Goal: Information Seeking & Learning: Learn about a topic

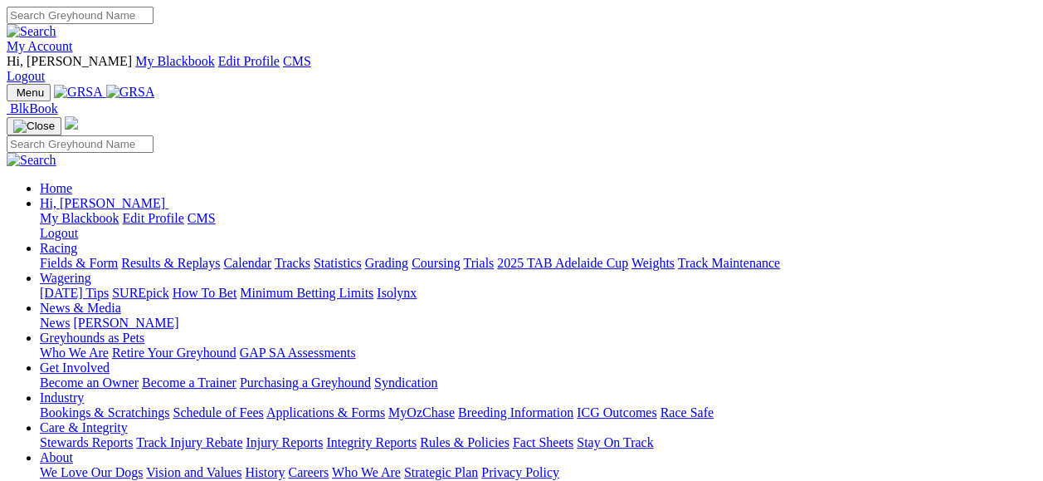
click at [54, 256] on link "Fields & Form" at bounding box center [79, 263] width 78 height 14
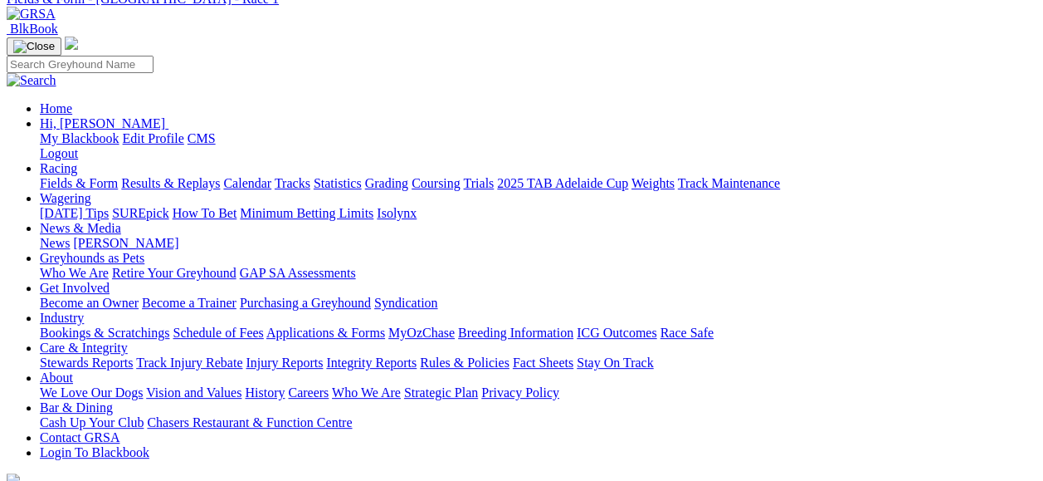
scroll to position [77, 0]
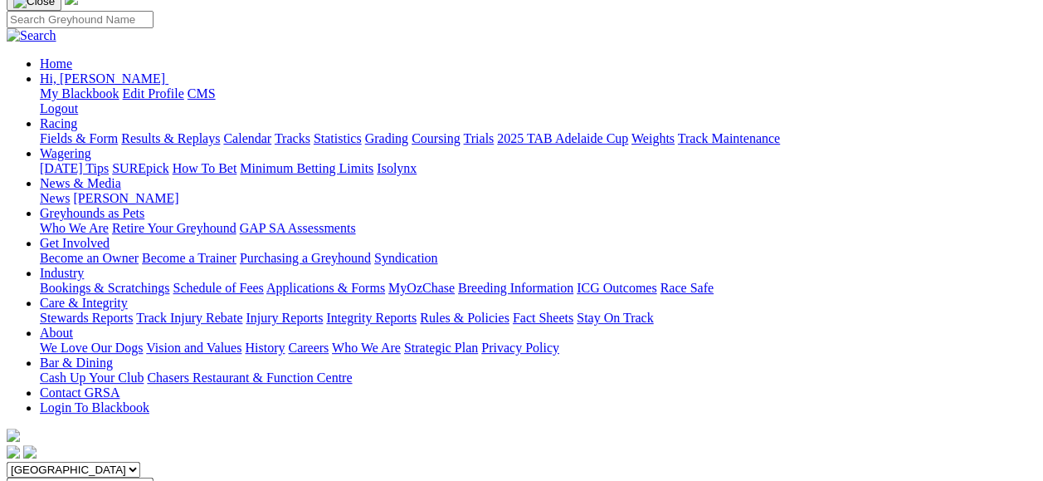
scroll to position [14, 0]
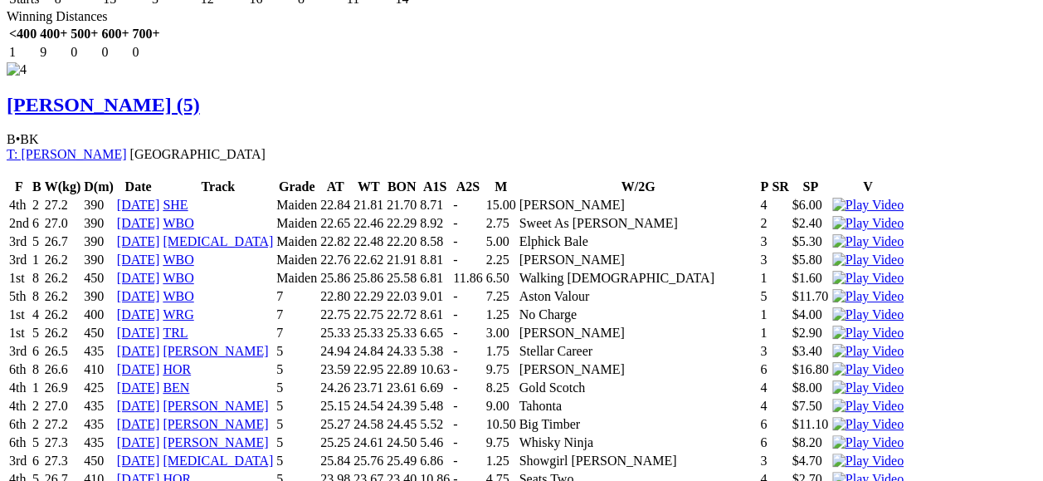
scroll to position [10296, 0]
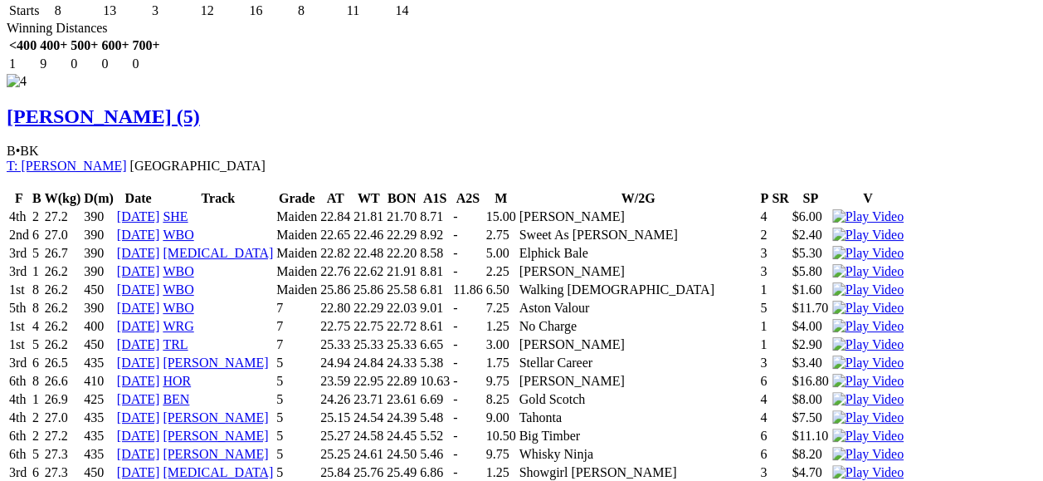
drag, startPoint x: 969, startPoint y: 243, endPoint x: 1006, endPoint y: 407, distance: 167.5
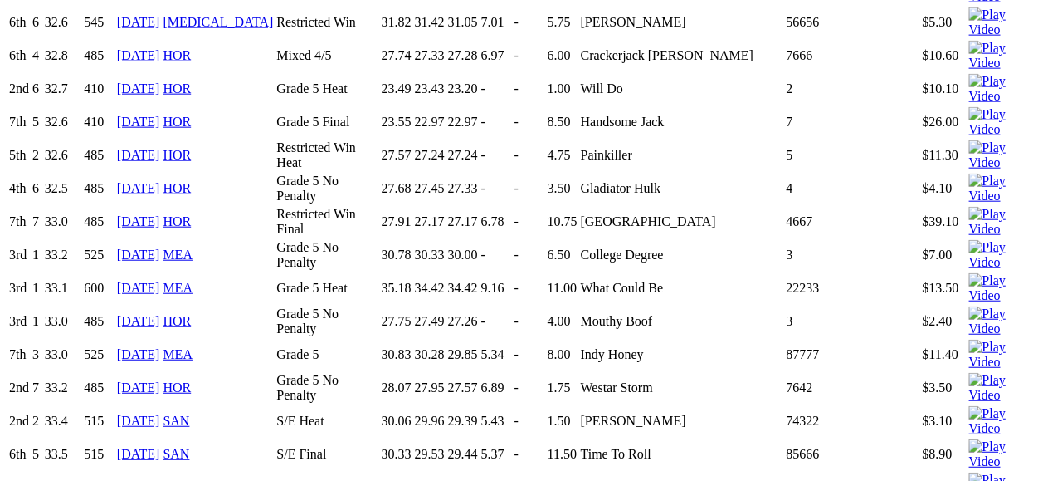
scroll to position [107, 0]
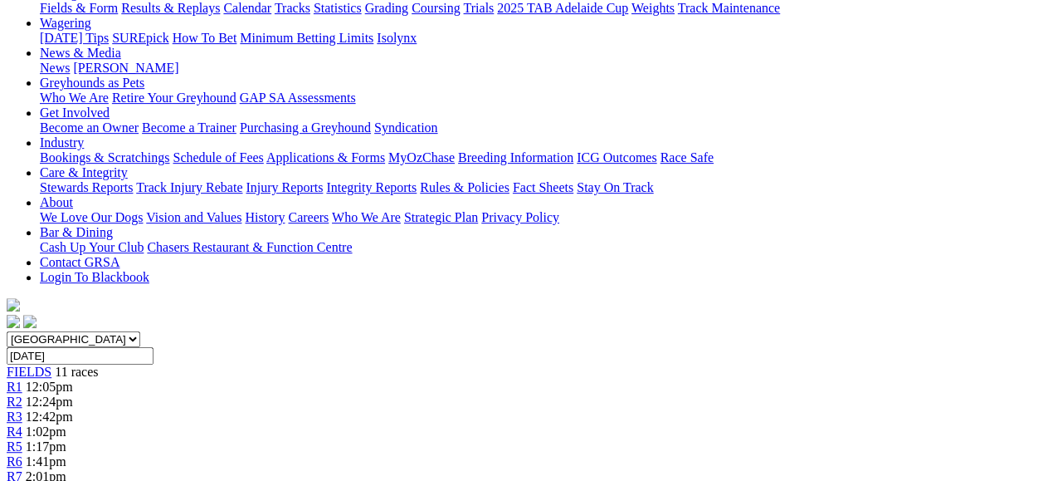
scroll to position [27, 0]
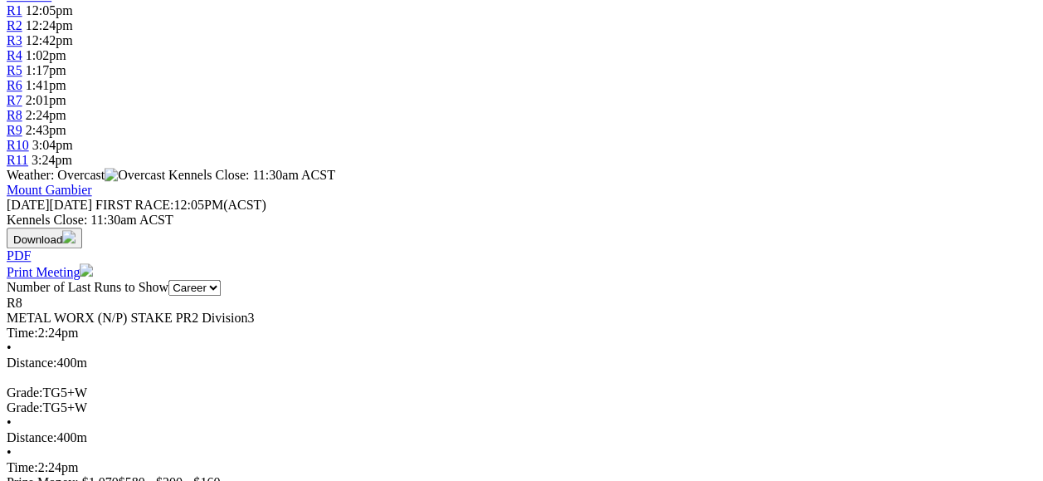
scroll to position [100, 0]
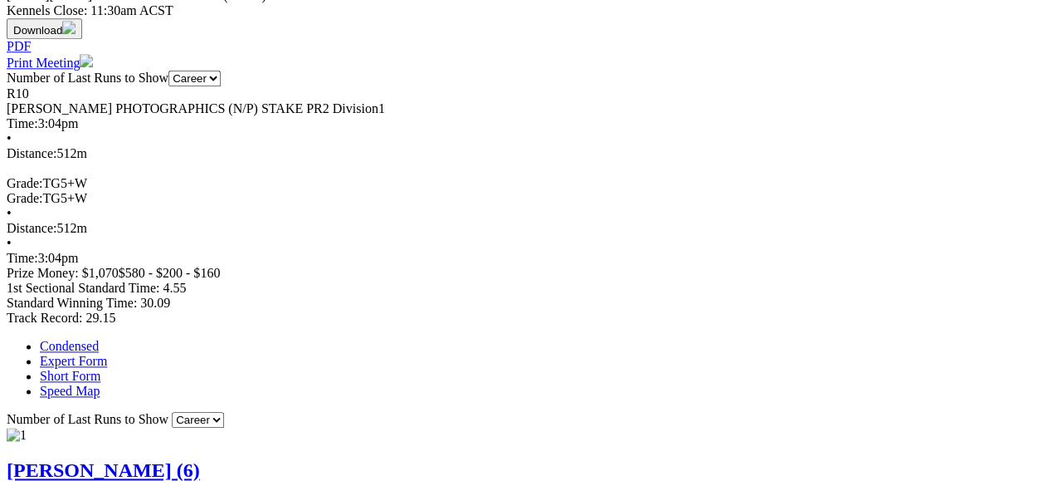
scroll to position [32, 0]
